Goal: Task Accomplishment & Management: Manage account settings

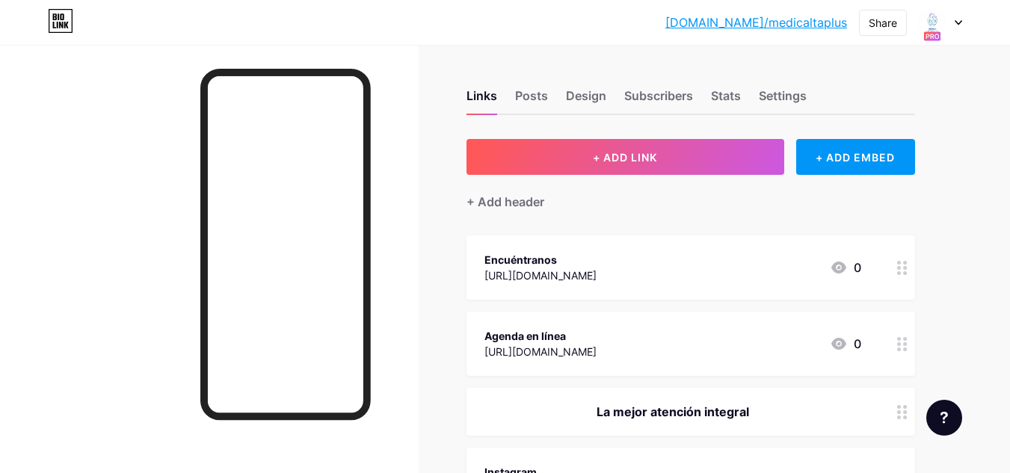
click at [610, 94] on div "Links Posts Design Subscribers Stats Settings" at bounding box center [691, 89] width 449 height 52
click at [600, 101] on div "Design" at bounding box center [586, 100] width 40 height 27
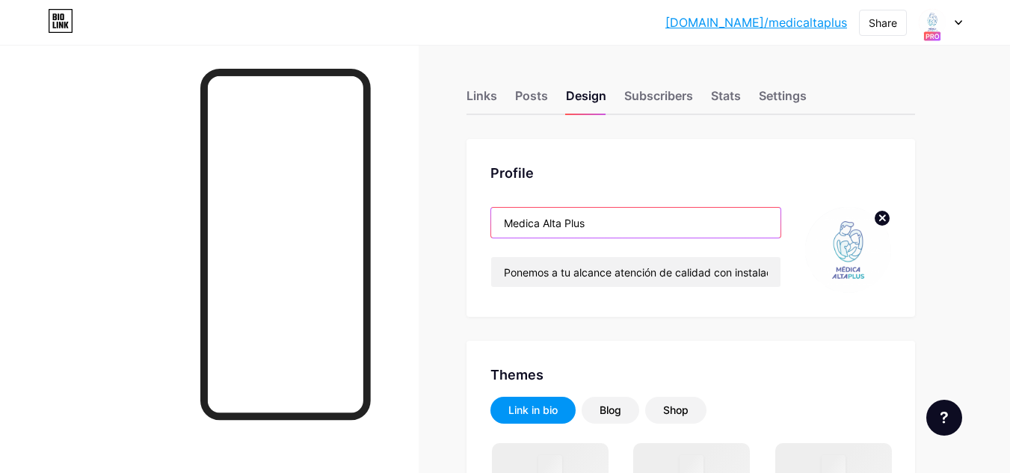
click at [565, 218] on input "Medica Alta Plus" at bounding box center [635, 223] width 289 height 30
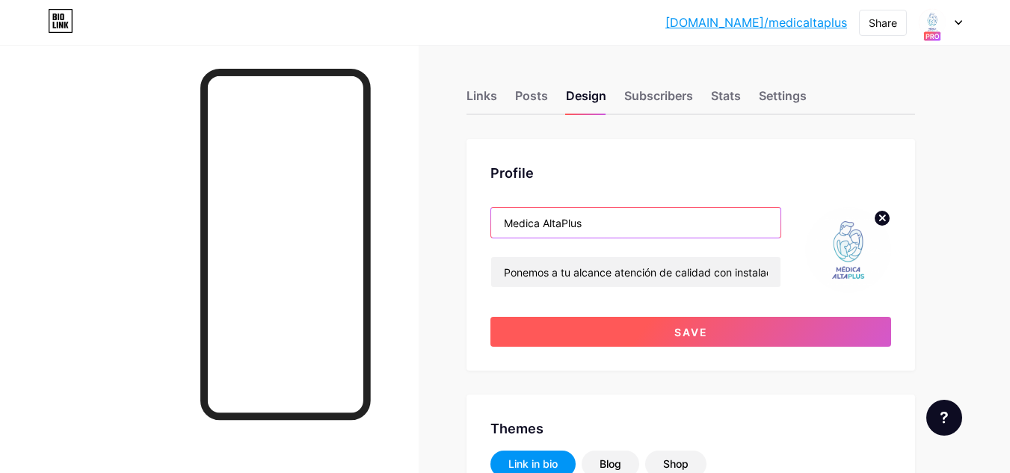
type input "Medica AltaPlus"
click at [749, 326] on button "Save" at bounding box center [691, 332] width 401 height 30
type input "#000000"
type input "#142f52"
type input "#000000"
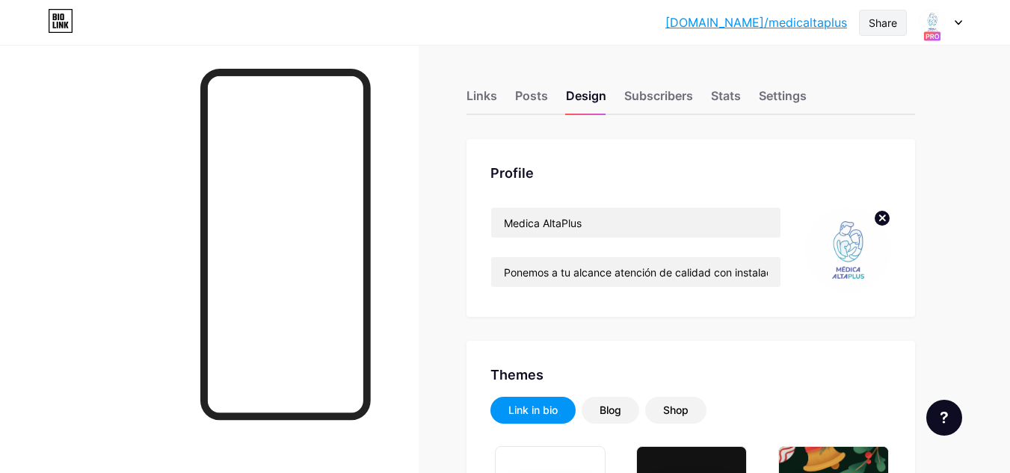
click at [880, 25] on div "Share" at bounding box center [883, 23] width 28 height 16
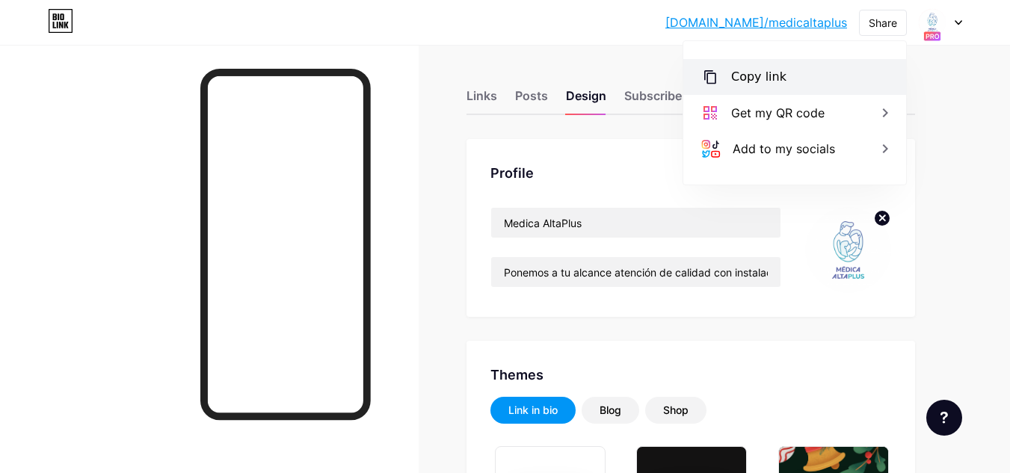
click at [830, 71] on div "Copy link" at bounding box center [795, 77] width 223 height 36
click at [787, 20] on link "[DOMAIN_NAME]/medicaltaplus" at bounding box center [757, 22] width 182 height 18
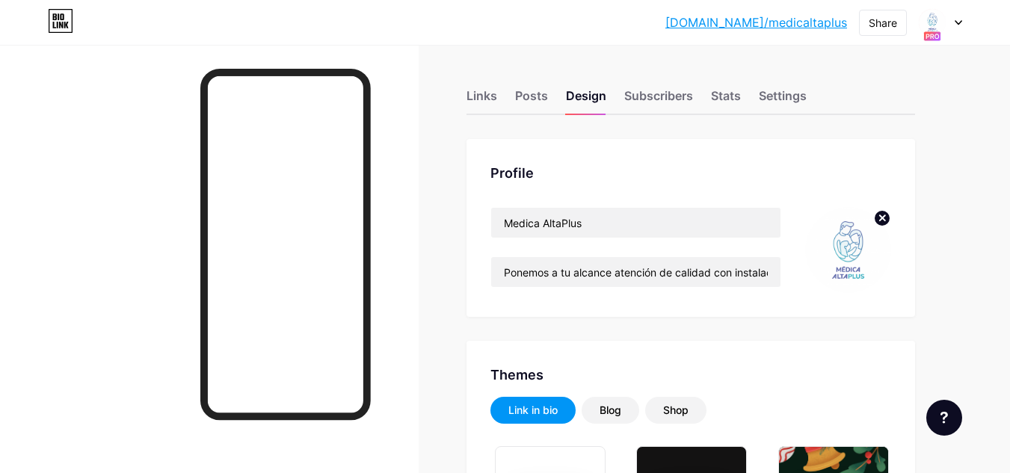
click at [954, 25] on div at bounding box center [940, 22] width 43 height 27
